Goal: Information Seeking & Learning: Learn about a topic

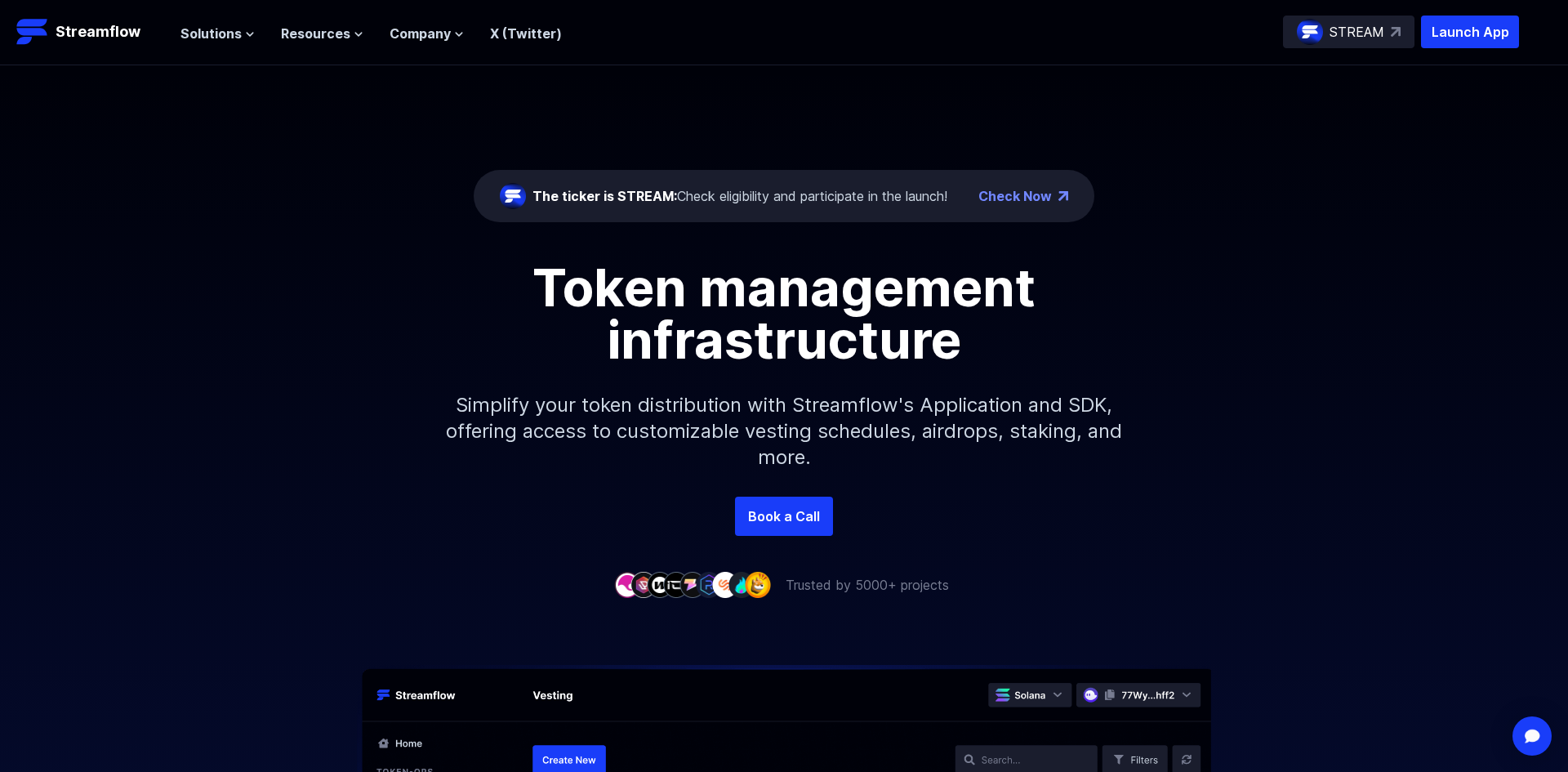
scroll to position [1, 0]
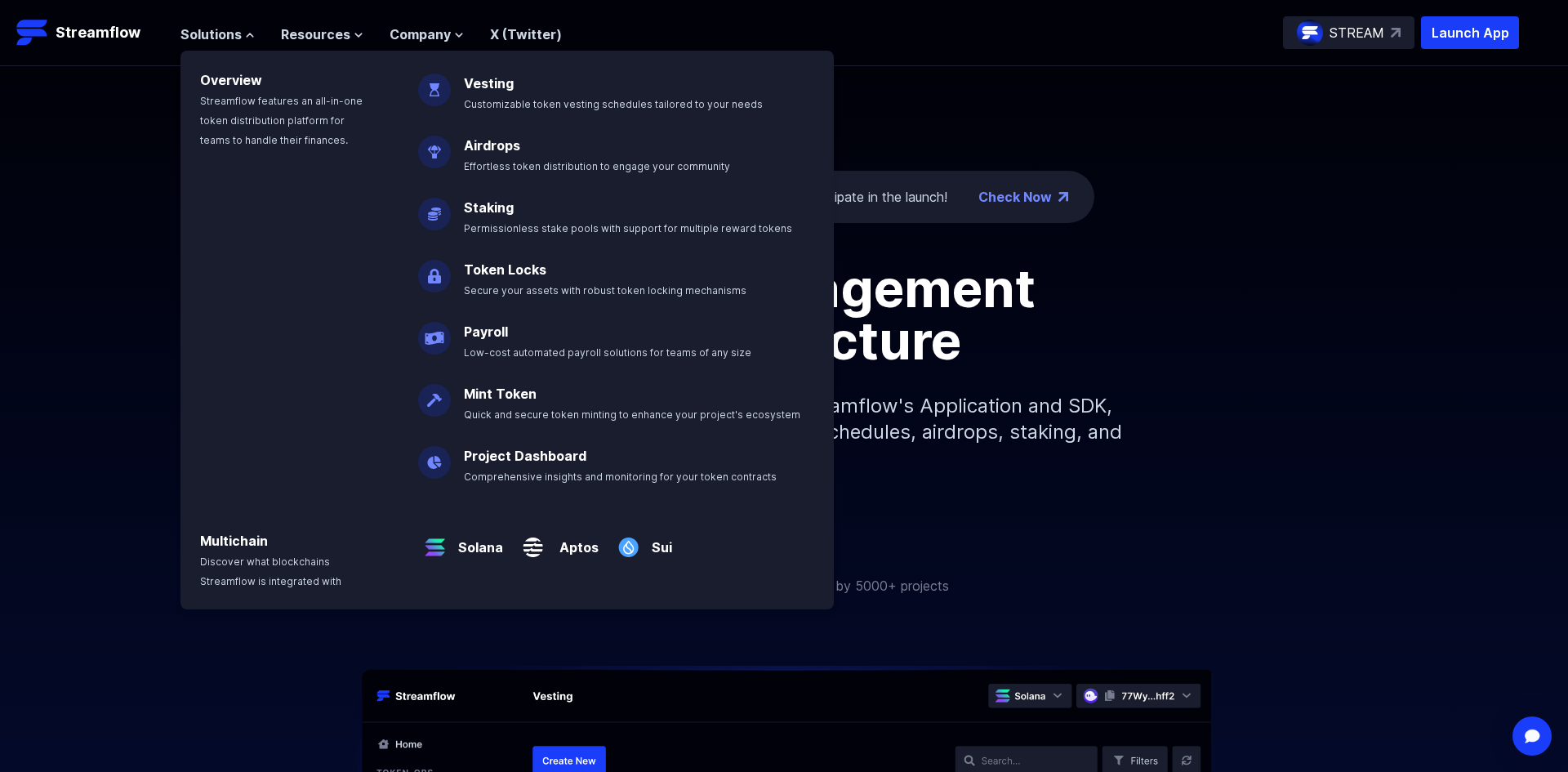
click at [585, 157] on p "Airdrops Effortless token distribution to engage your community" at bounding box center [608, 148] width 309 height 52
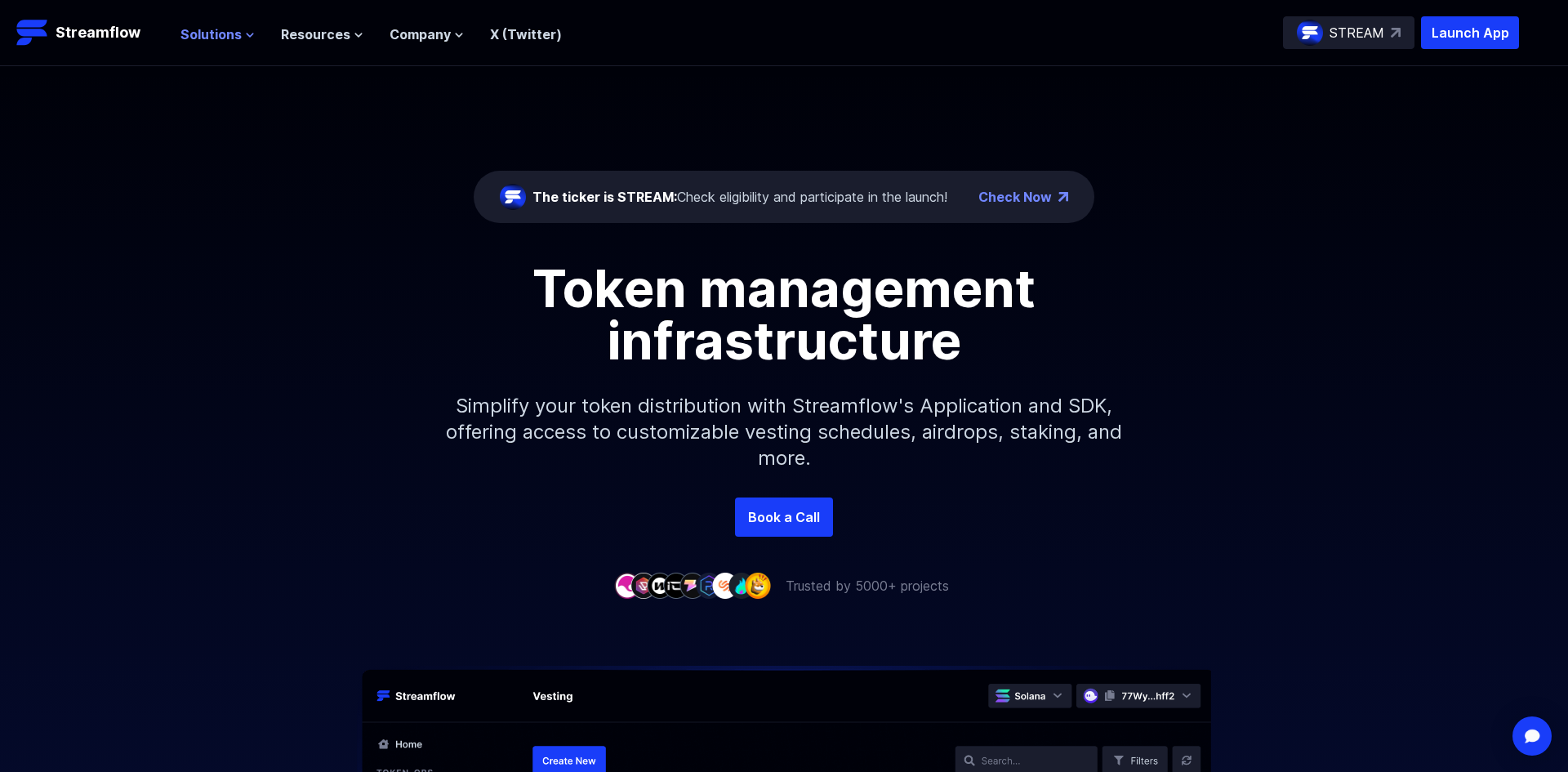
click at [251, 36] on icon at bounding box center [250, 35] width 10 height 10
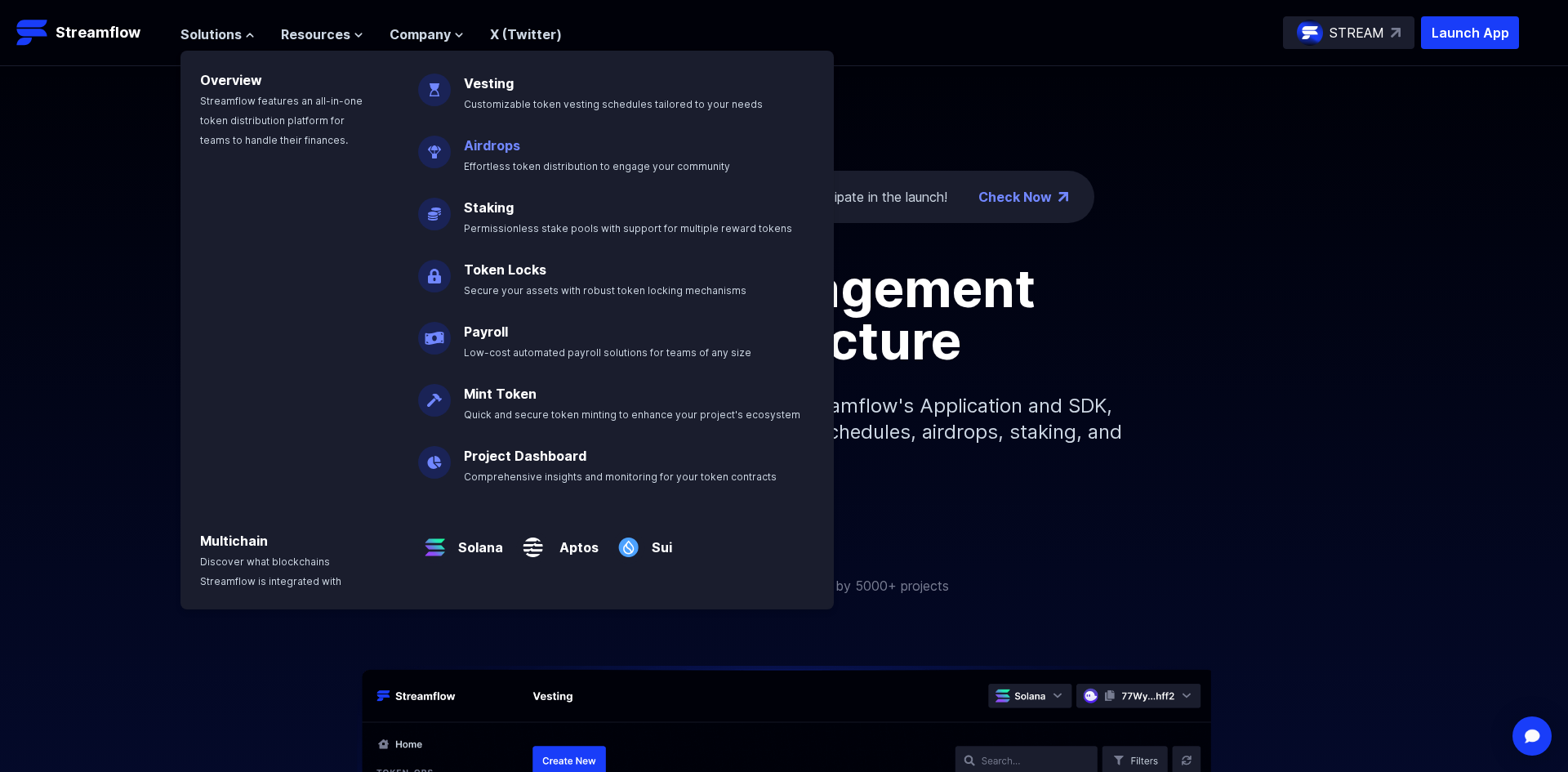
click at [467, 141] on link "Airdrops" at bounding box center [492, 145] width 56 height 16
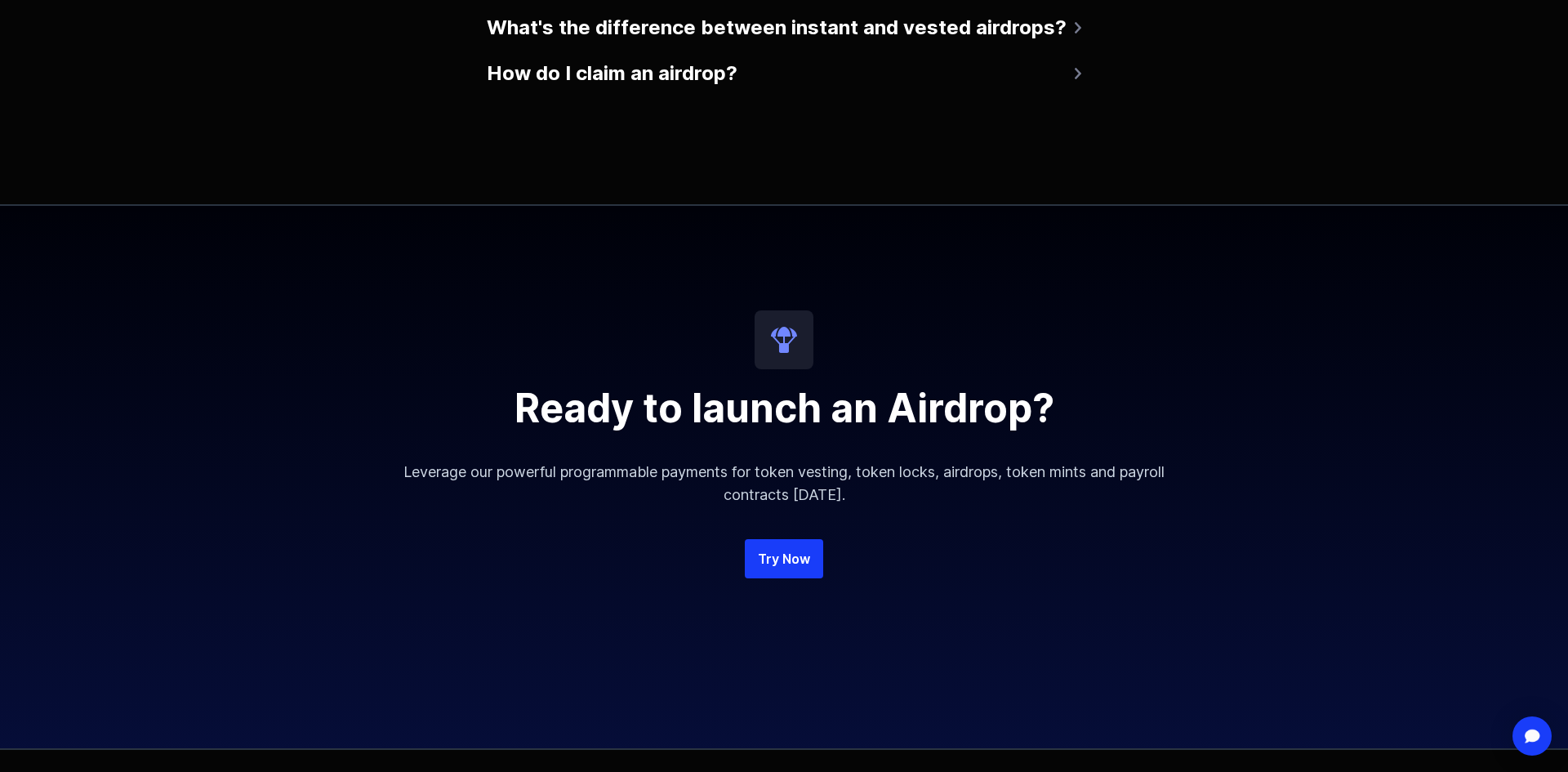
scroll to position [3768, 0]
